Goal: Task Accomplishment & Management: Manage account settings

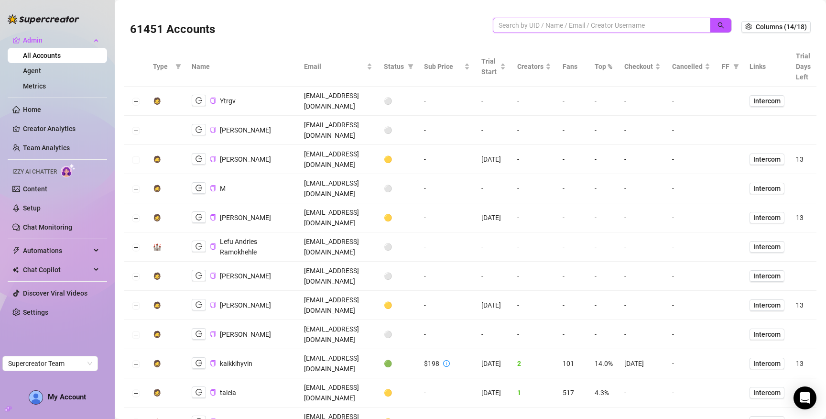
drag, startPoint x: 657, startPoint y: 25, endPoint x: 665, endPoint y: 24, distance: 7.8
click at [657, 25] on input "search" at bounding box center [597, 25] width 198 height 11
paste input "bC06OWGoS0cLTfG3vpmDbvUVM412"
click at [724, 22] on button "button" at bounding box center [720, 25] width 22 height 15
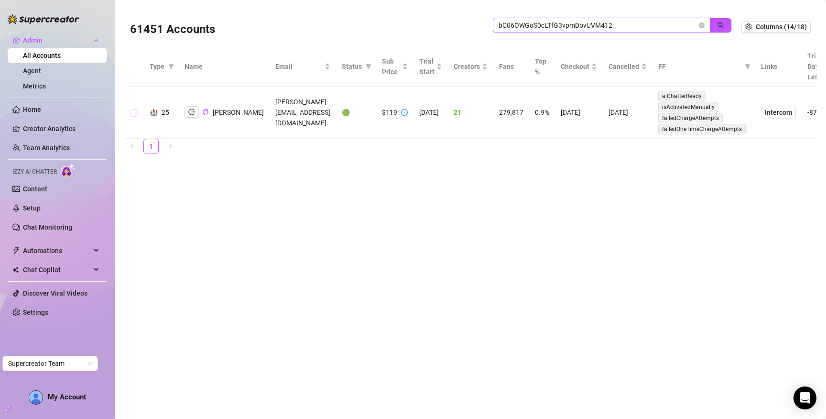
type input "bC06OWGoS0cLTfG3vpmDbvUVM412"
click at [131, 113] on button "Expand row" at bounding box center [134, 113] width 8 height 8
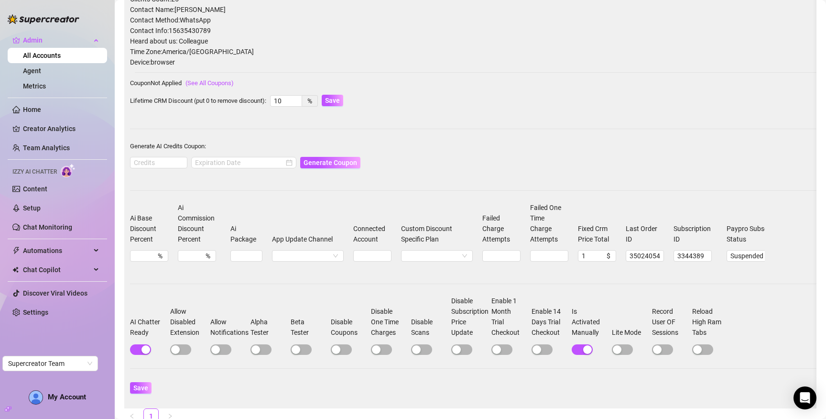
scroll to position [199, 0]
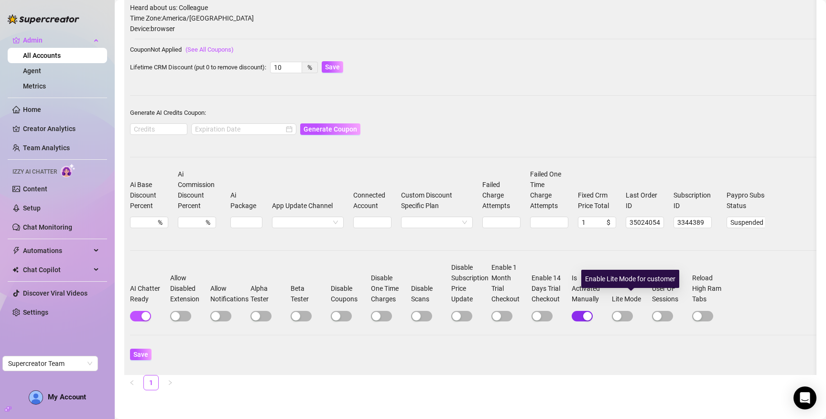
click at [581, 314] on span "button" at bounding box center [581, 316] width 21 height 11
click at [134, 354] on span "Save" at bounding box center [140, 354] width 15 height 8
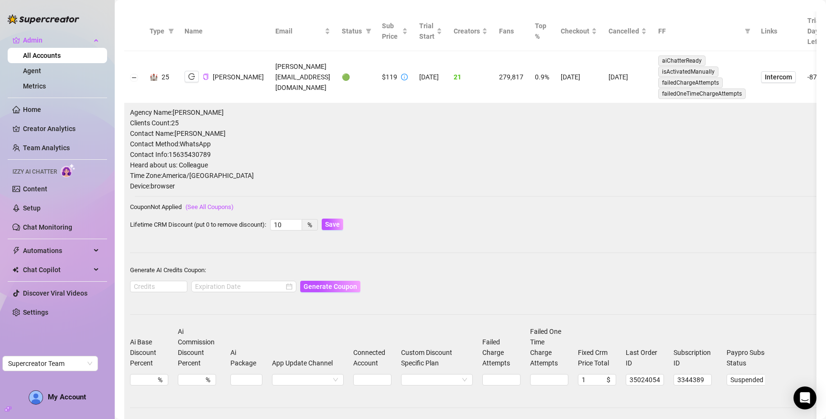
scroll to position [0, 0]
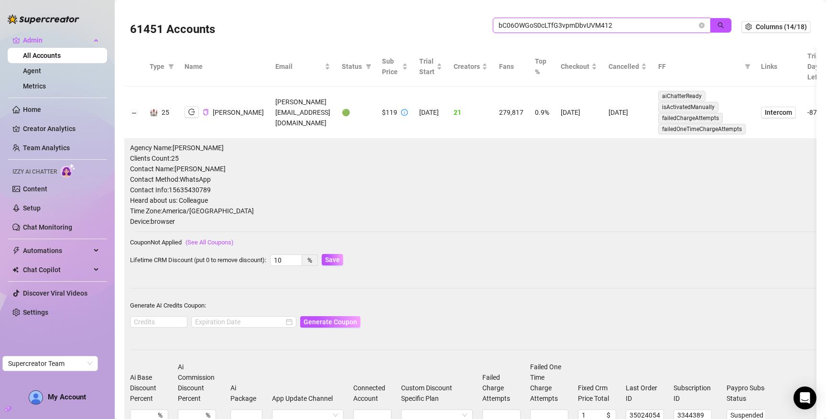
click at [651, 21] on input "bC06OWGoS0cLTfG3vpmDbvUVM412" at bounding box center [597, 25] width 198 height 11
click at [702, 24] on span "bC06OWGoS0cLTfG3vpmDbvUVM412" at bounding box center [601, 25] width 217 height 15
click at [698, 24] on icon "close-circle" at bounding box center [701, 25] width 6 height 6
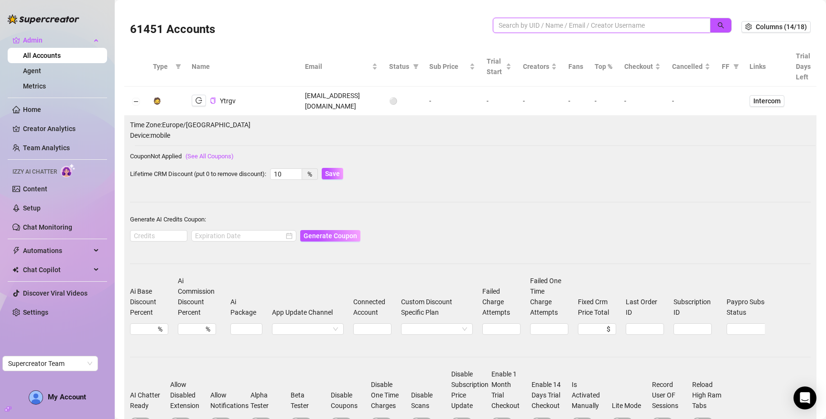
click at [609, 24] on input "search" at bounding box center [597, 25] width 198 height 11
paste input "bC06OWGoS0cLTfG3vpmDbvUVM412"
click at [718, 25] on icon "search" at bounding box center [721, 25] width 6 height 6
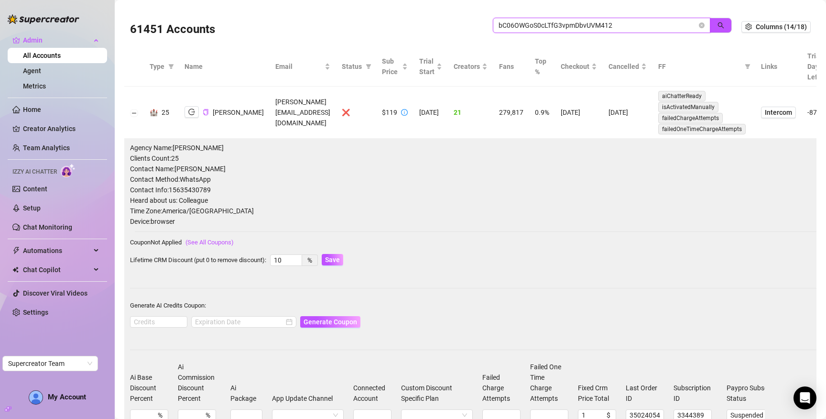
type input "bC06OWGoS0cLTfG3vpmDbvUVM412"
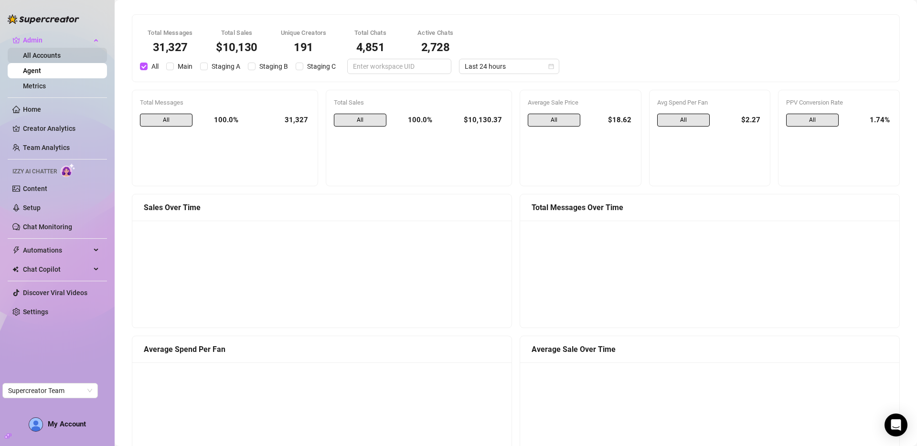
click at [39, 54] on link "All Accounts" at bounding box center [42, 56] width 38 height 8
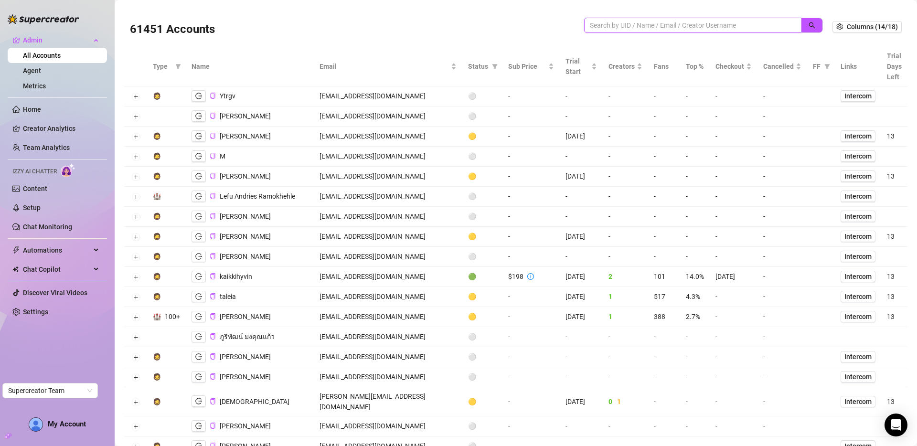
click at [648, 22] on input "search" at bounding box center [689, 25] width 198 height 11
type input "paris"
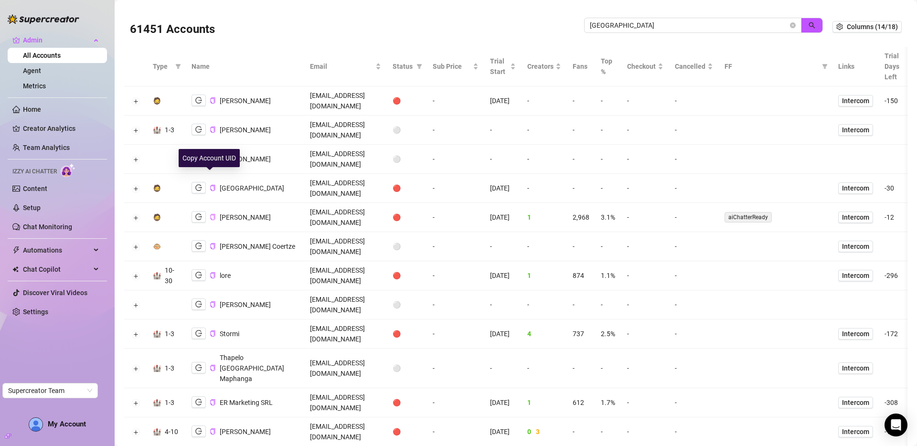
click at [210, 214] on icon "copy" at bounding box center [213, 217] width 6 height 6
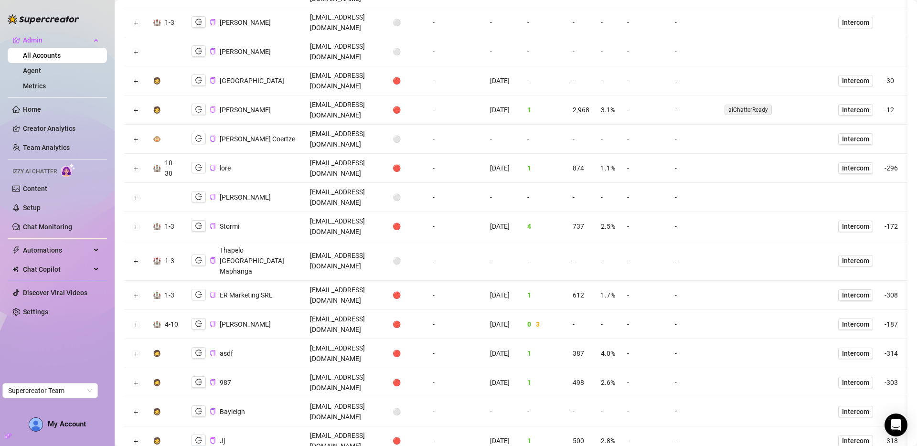
scroll to position [60, 0]
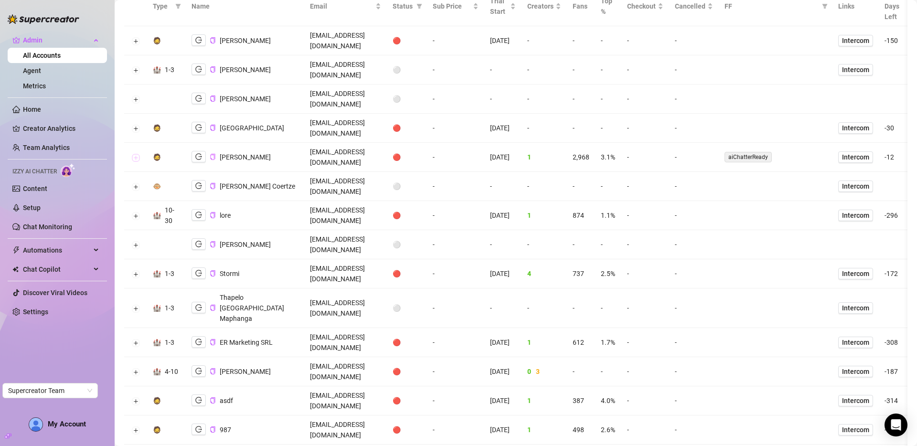
click at [136, 154] on button "Expand row" at bounding box center [136, 158] width 8 height 8
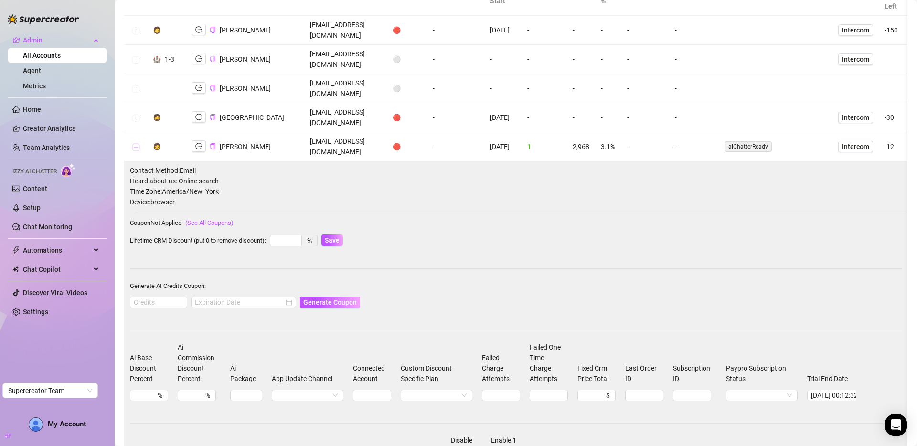
scroll to position [132, 0]
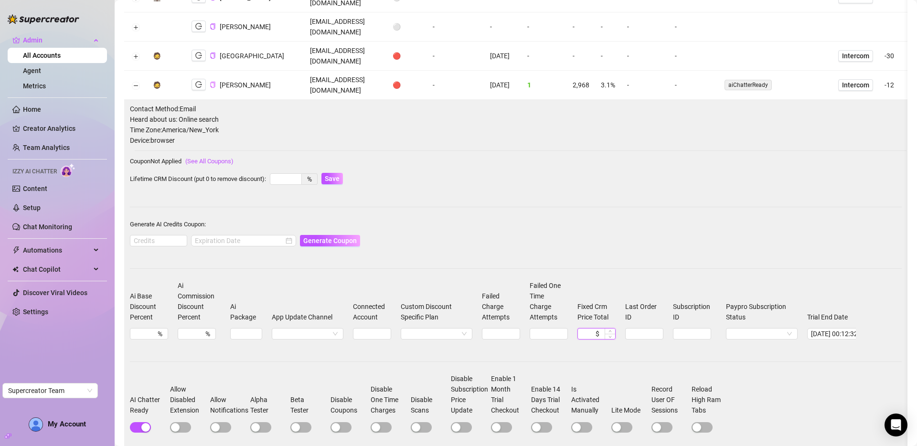
click at [591, 329] on input "Fixed Crm Price Total" at bounding box center [587, 334] width 12 height 11
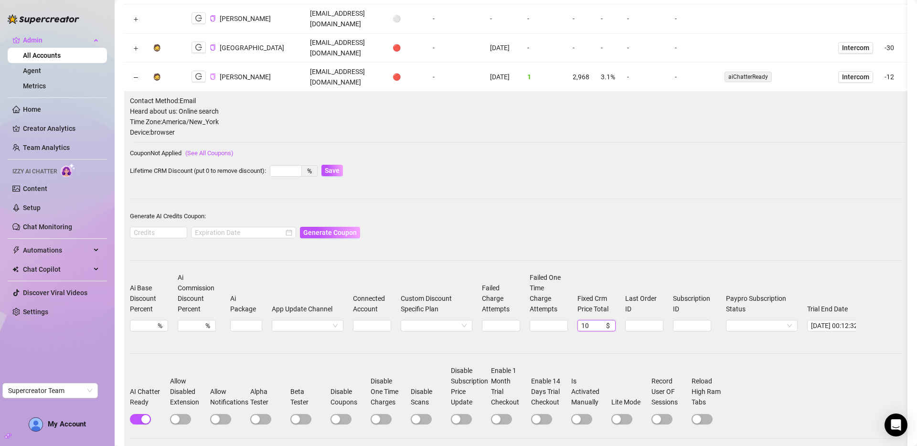
scroll to position [141, 0]
click at [585, 320] on input "10" at bounding box center [587, 325] width 12 height 11
type input "5"
click at [636, 218] on div "Contact Method: Email Heard about us: Online search Time Zone: America/New_York…" at bounding box center [516, 284] width 772 height 378
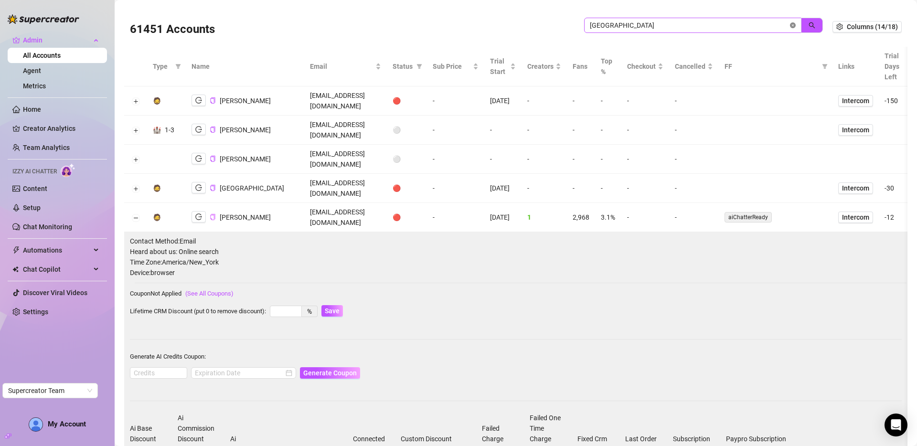
click at [789, 22] on span "paris" at bounding box center [692, 25] width 217 height 15
click at [790, 24] on icon "close-circle" at bounding box center [793, 25] width 6 height 6
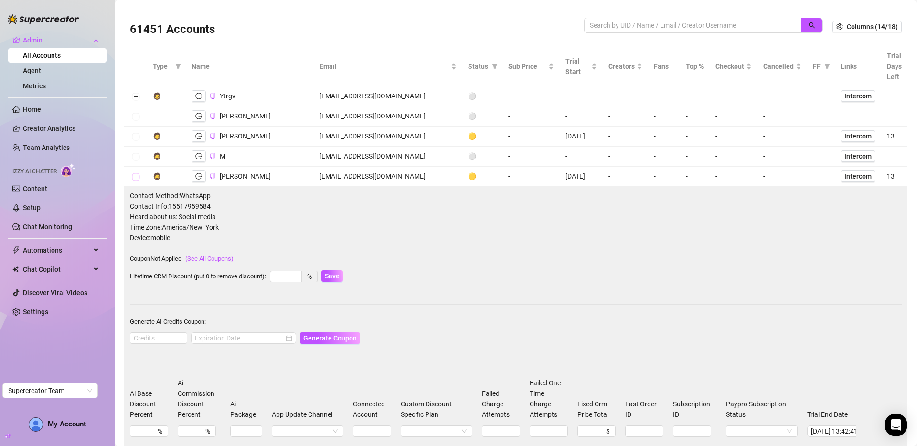
click at [138, 176] on button "Collapse row" at bounding box center [136, 177] width 8 height 8
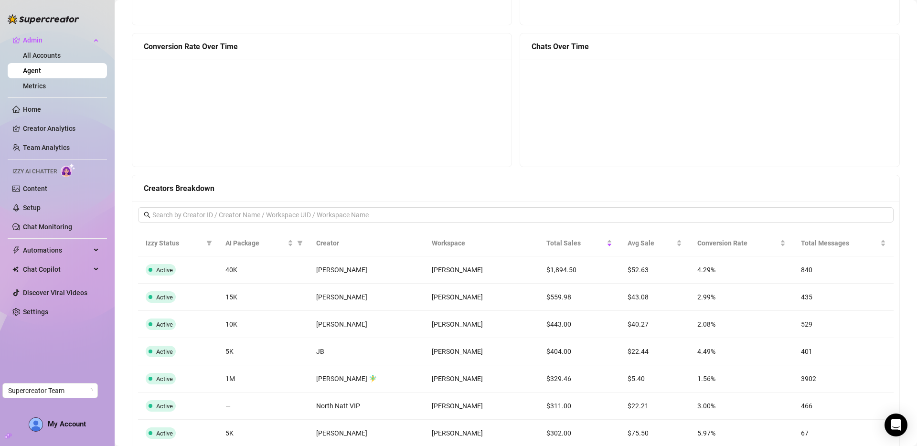
scroll to position [579, 0]
